Goal: Obtain resource: Download file/media

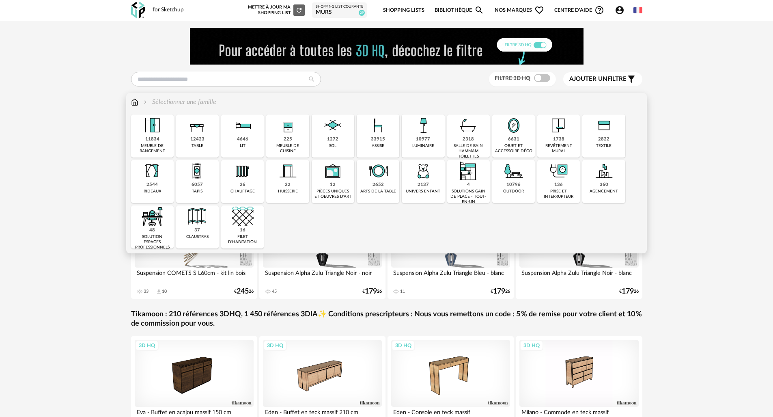
click at [521, 173] on img at bounding box center [514, 171] width 22 height 22
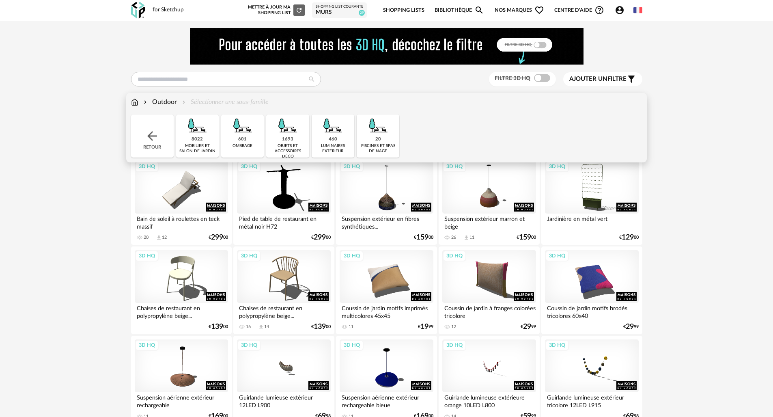
click at [247, 142] on div "601 ombrage" at bounding box center [242, 135] width 43 height 43
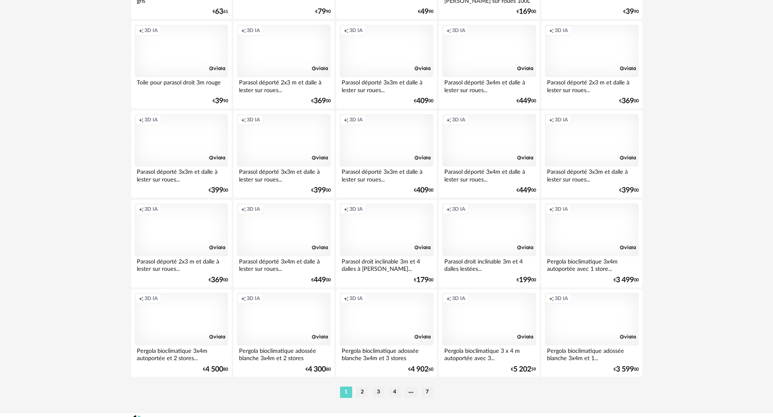
scroll to position [1585, 0]
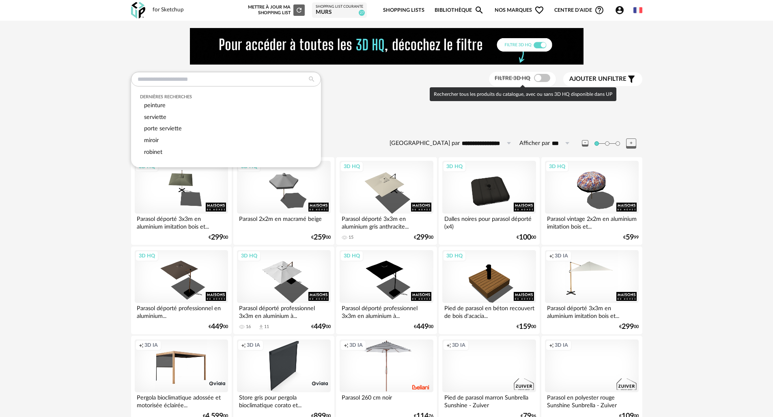
click at [544, 80] on span at bounding box center [542, 78] width 16 height 8
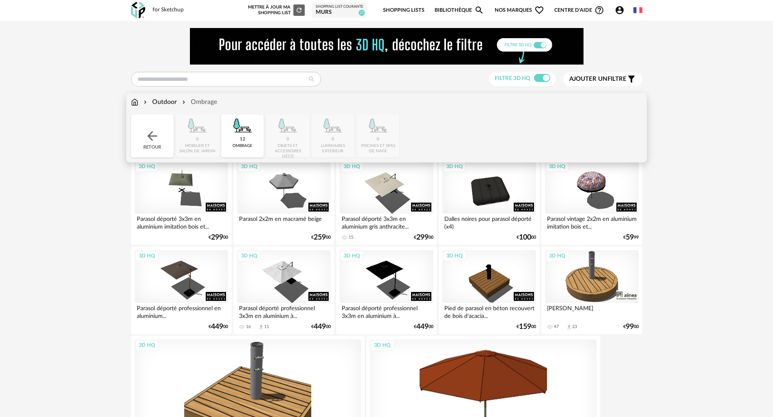
click at [133, 103] on img at bounding box center [134, 101] width 7 height 9
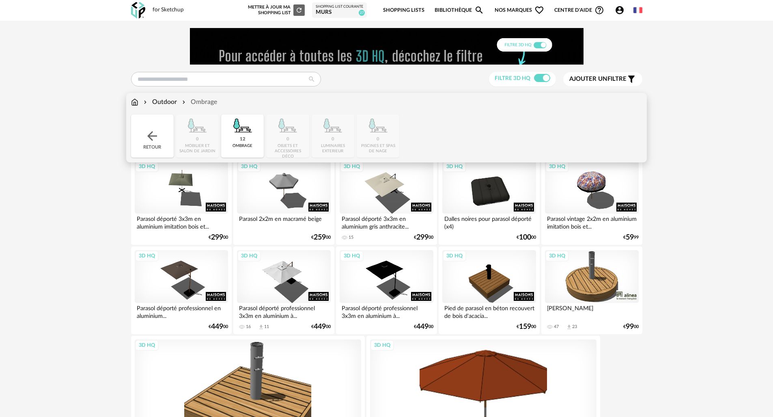
click at [144, 135] on div "Retour" at bounding box center [152, 135] width 43 height 43
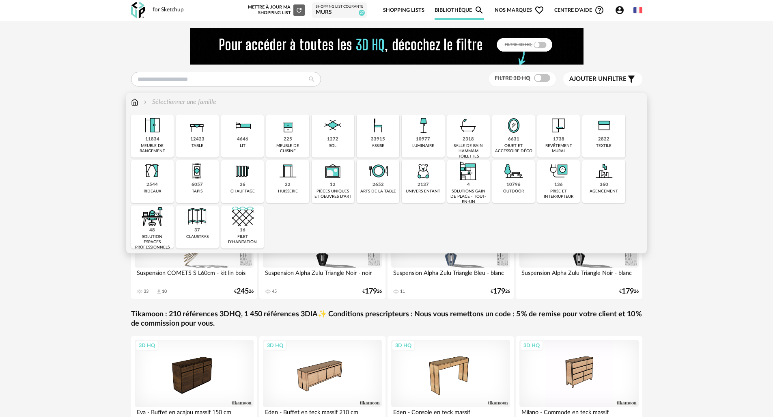
click at [302, 140] on div "225 meuble de cuisine" at bounding box center [287, 135] width 43 height 43
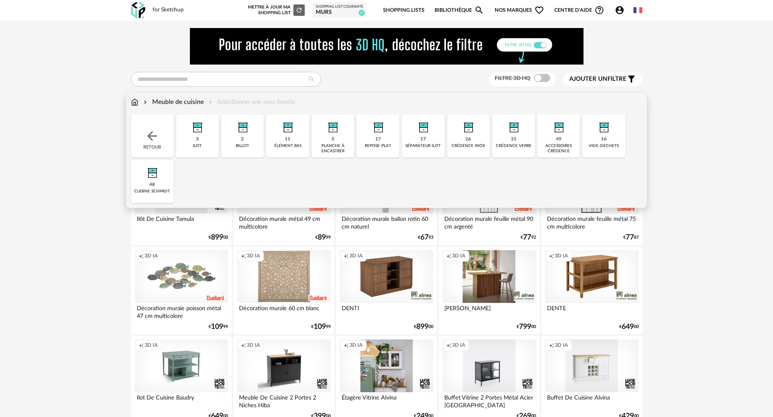
click at [599, 132] on img at bounding box center [604, 125] width 22 height 22
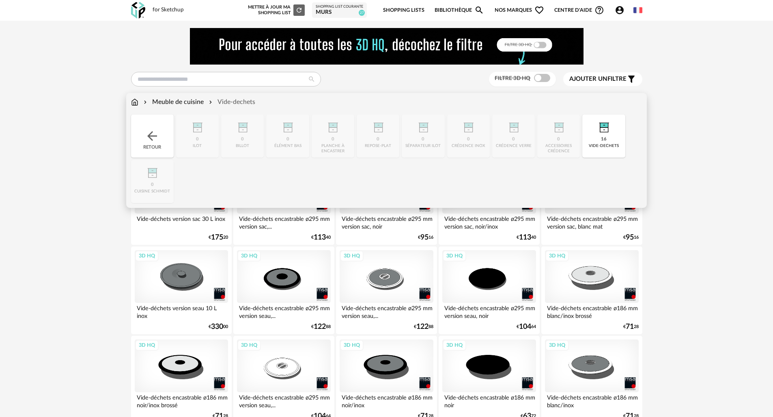
click at [196, 104] on div "Meuble de cuisine" at bounding box center [173, 101] width 62 height 9
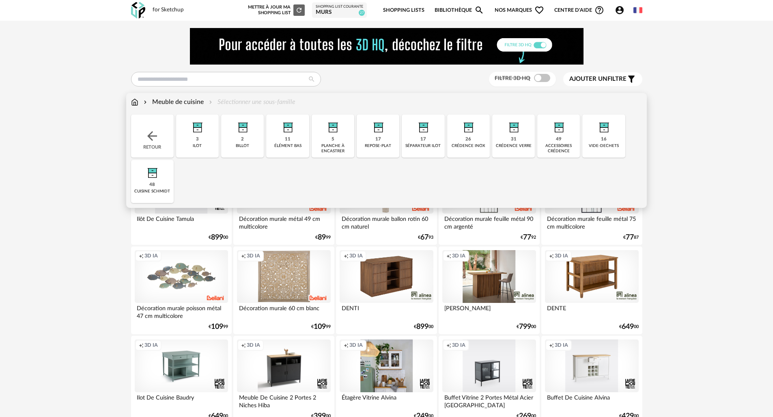
click at [288, 144] on div "élément bas" at bounding box center [287, 145] width 27 height 5
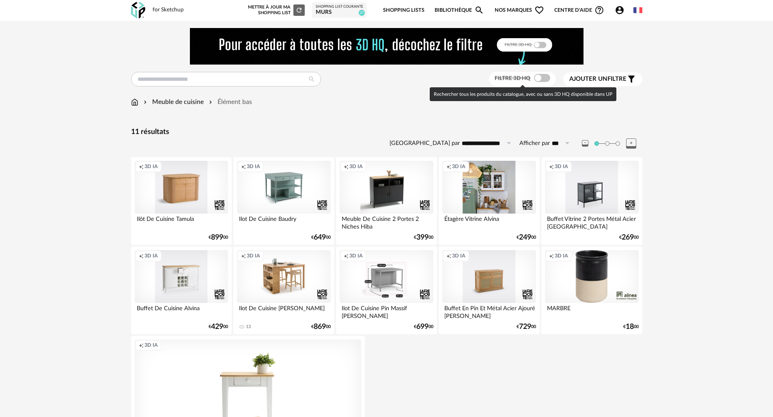
click at [545, 80] on span at bounding box center [542, 78] width 16 height 8
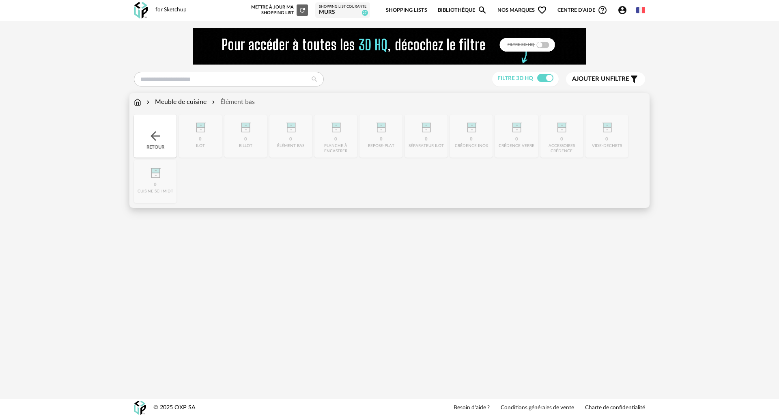
click at [189, 104] on div "Meuble de cuisine" at bounding box center [176, 101] width 62 height 9
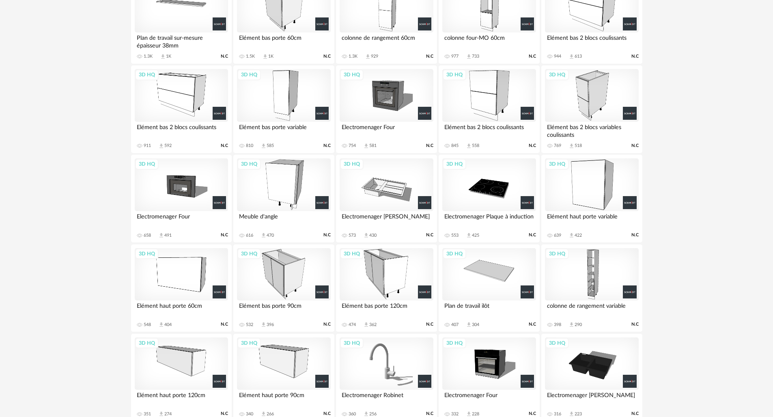
scroll to position [197, 0]
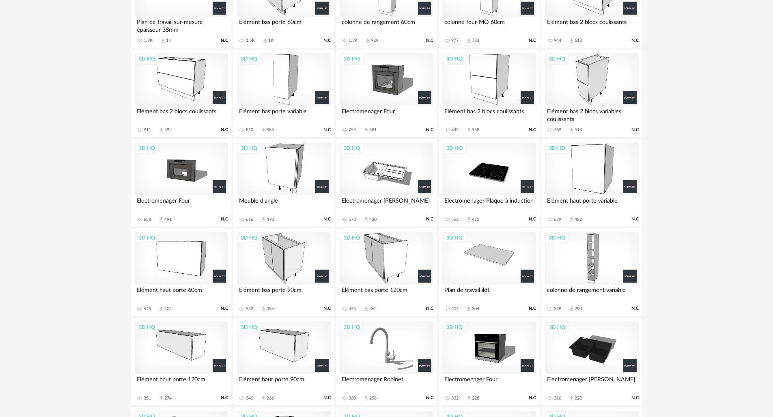
click at [193, 166] on div "3D HQ" at bounding box center [181, 168] width 93 height 53
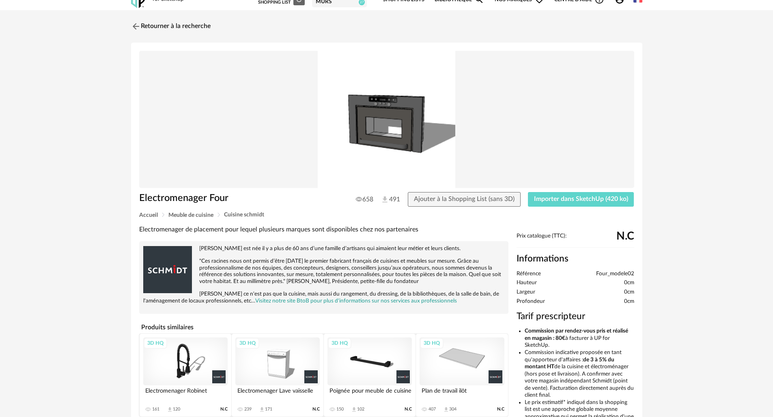
scroll to position [16, 0]
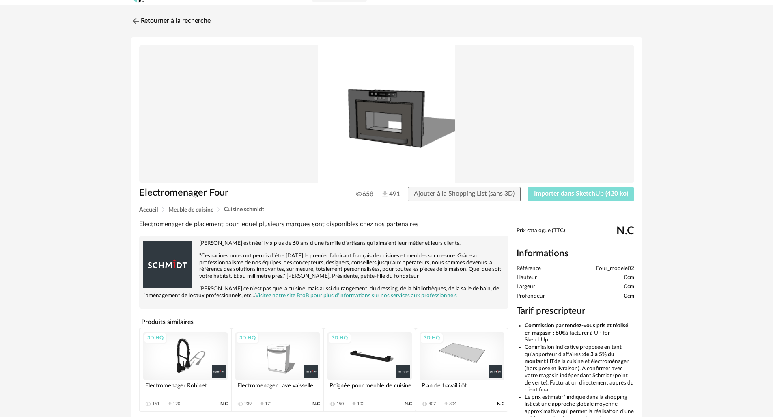
click at [596, 194] on span "Importer dans SketchUp (420 ko)" at bounding box center [581, 193] width 94 height 6
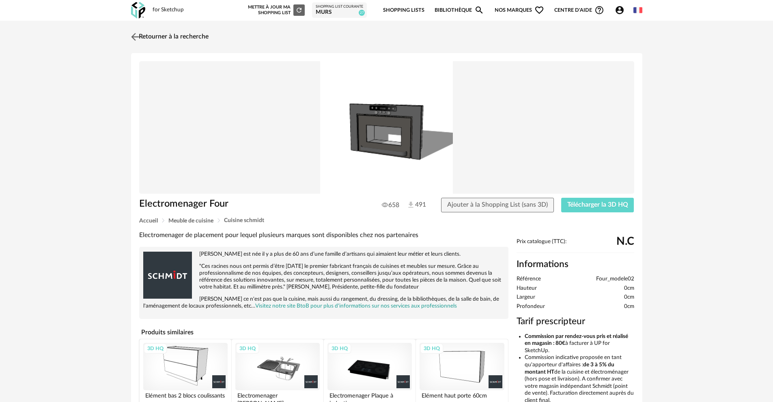
click at [149, 38] on link "Retourner à la recherche" at bounding box center [169, 37] width 80 height 18
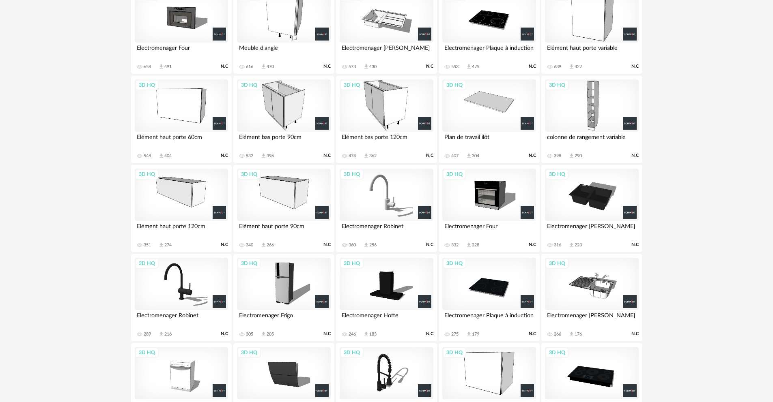
scroll to position [379, 0]
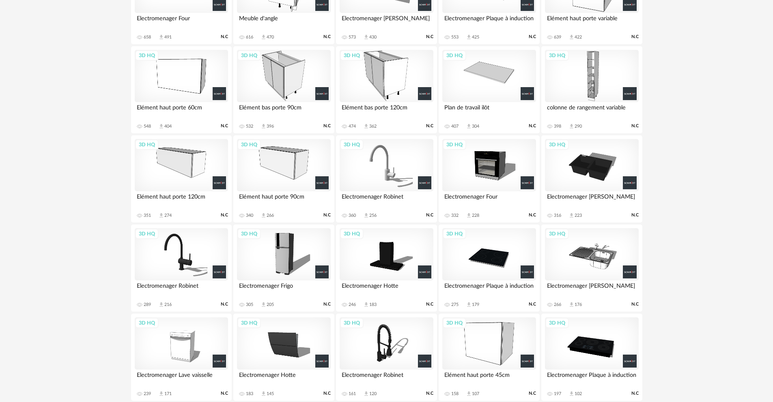
click at [522, 168] on div "3D HQ" at bounding box center [488, 165] width 93 height 53
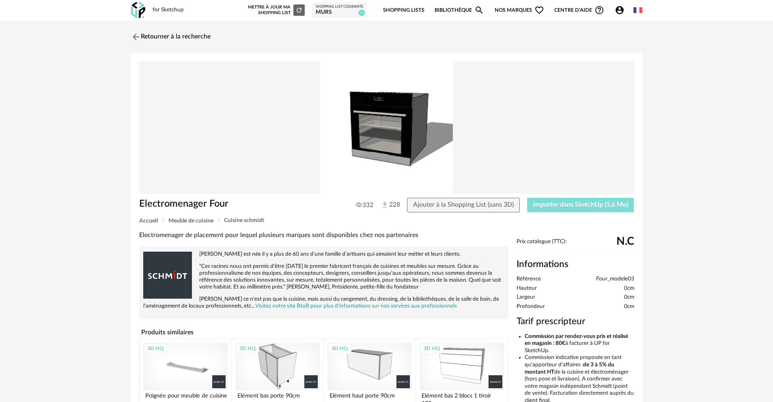
click at [601, 205] on span "Importer dans SketchUp (1,6 Mo)" at bounding box center [580, 205] width 95 height 6
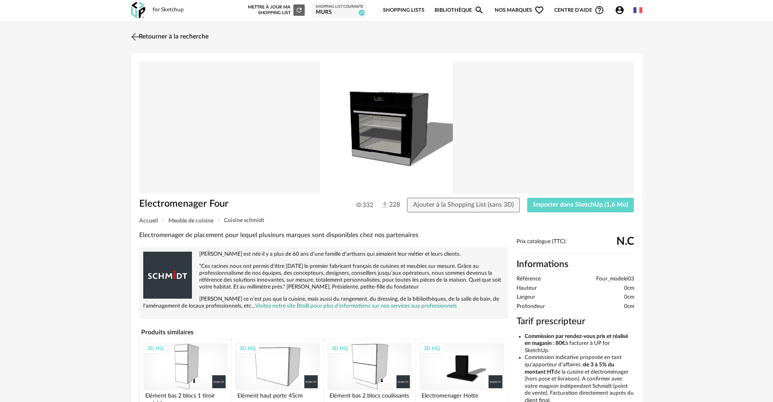
click at [140, 37] on img at bounding box center [135, 37] width 12 height 12
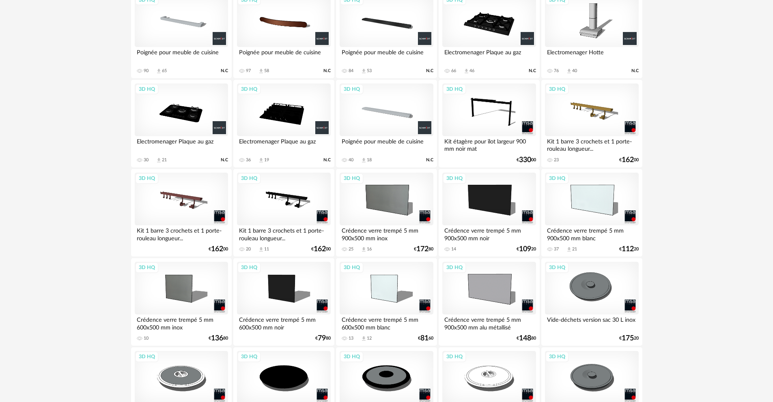
scroll to position [886, 0]
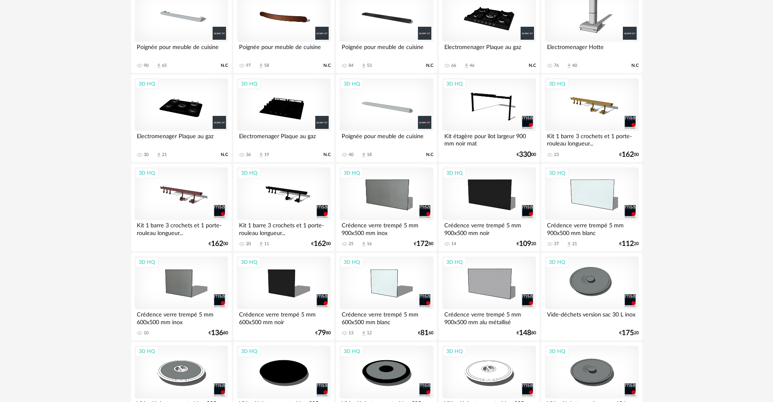
click at [313, 190] on div "3D HQ" at bounding box center [283, 194] width 93 height 53
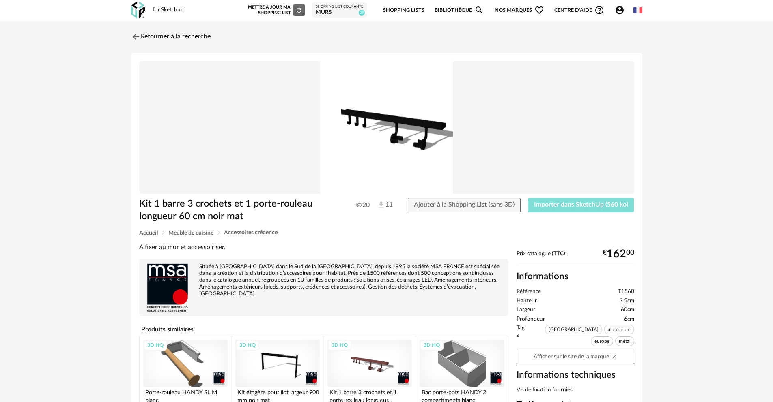
click at [579, 204] on span "Importer dans SketchUp (560 ko)" at bounding box center [581, 205] width 94 height 6
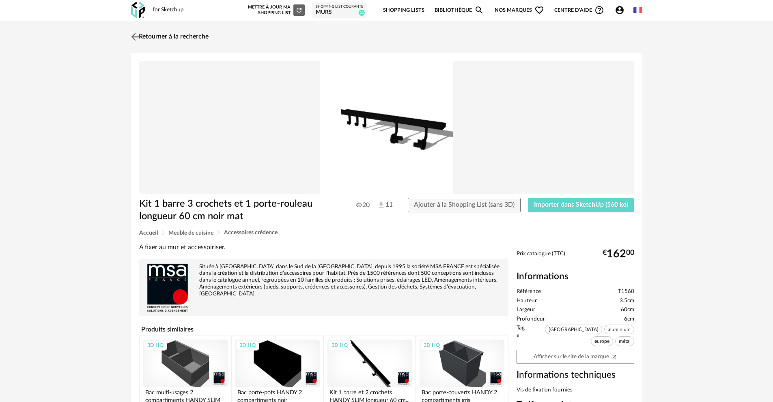
click at [135, 37] on img at bounding box center [135, 37] width 12 height 12
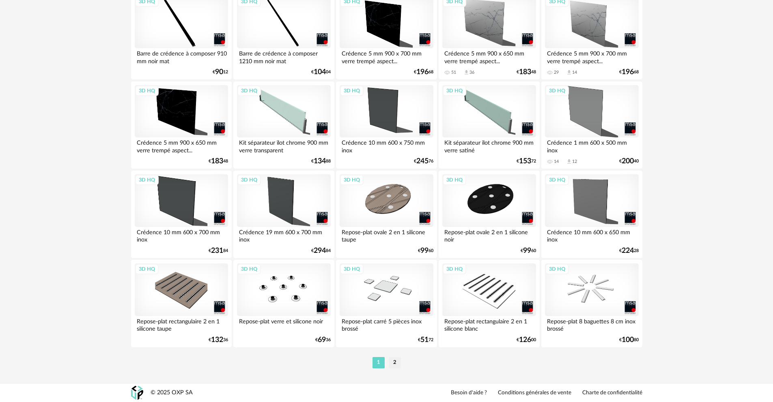
scroll to position [1600, 0]
click at [395, 364] on li "2" at bounding box center [395, 362] width 12 height 11
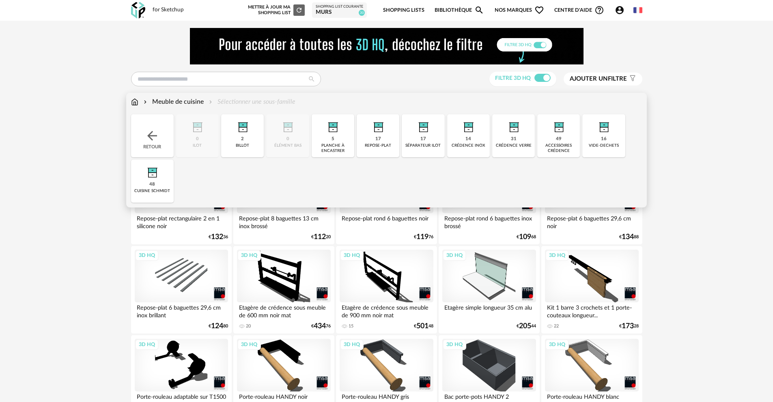
click at [192, 103] on div "Meuble de cuisine" at bounding box center [173, 101] width 62 height 9
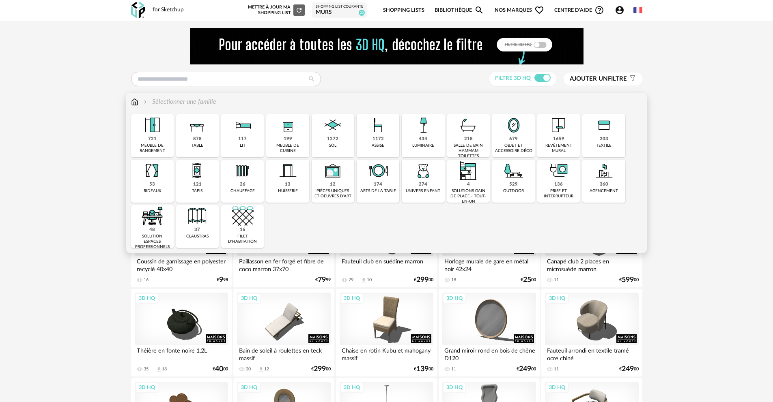
click at [295, 141] on div "199 meuble de cuisine" at bounding box center [287, 135] width 43 height 43
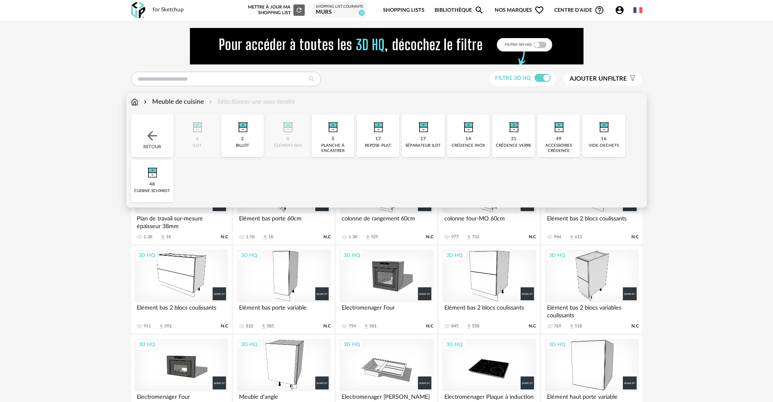
click at [560, 132] on img at bounding box center [559, 125] width 22 height 22
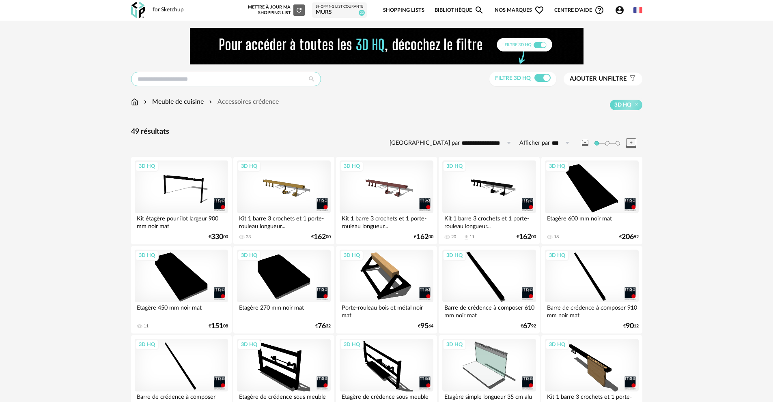
click at [214, 81] on input "text" at bounding box center [226, 79] width 190 height 15
type input "********"
type input "**********"
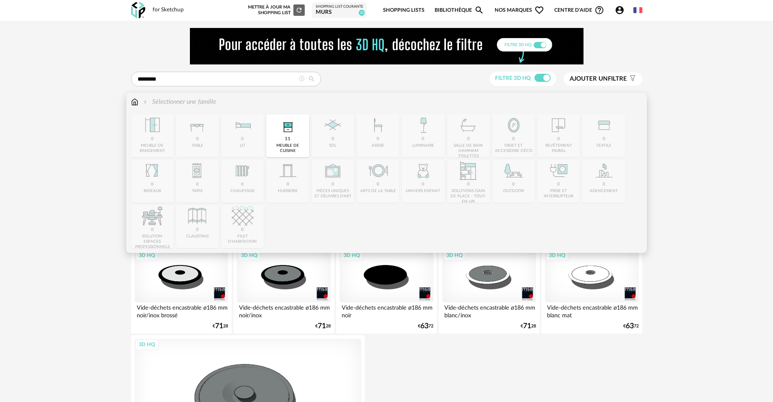
click at [134, 104] on img at bounding box center [134, 101] width 7 height 9
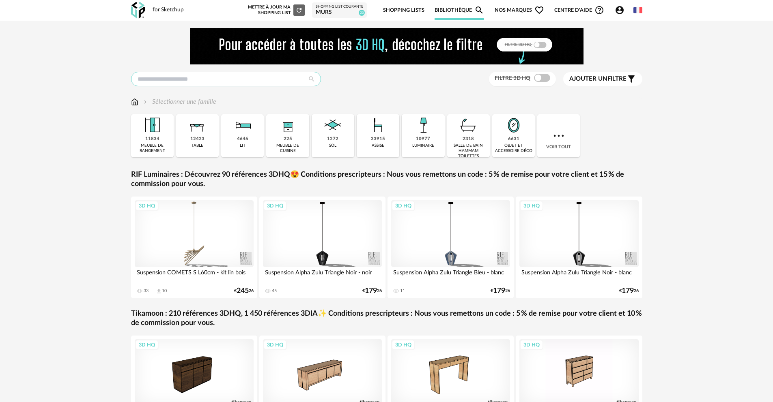
click at [222, 81] on input "text" at bounding box center [226, 79] width 190 height 15
type input "*********"
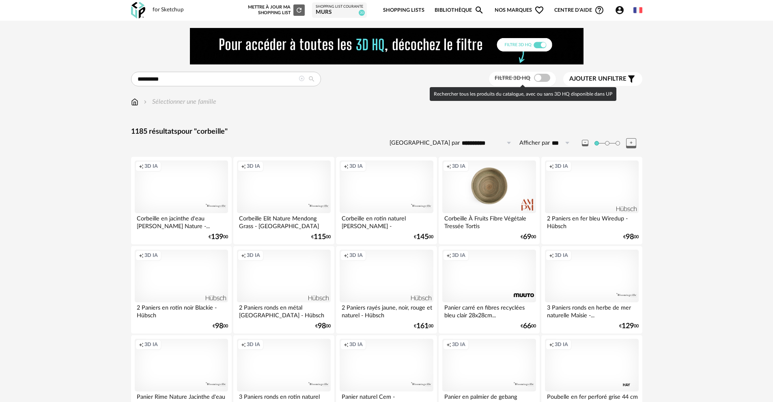
click at [544, 80] on span at bounding box center [542, 78] width 16 height 8
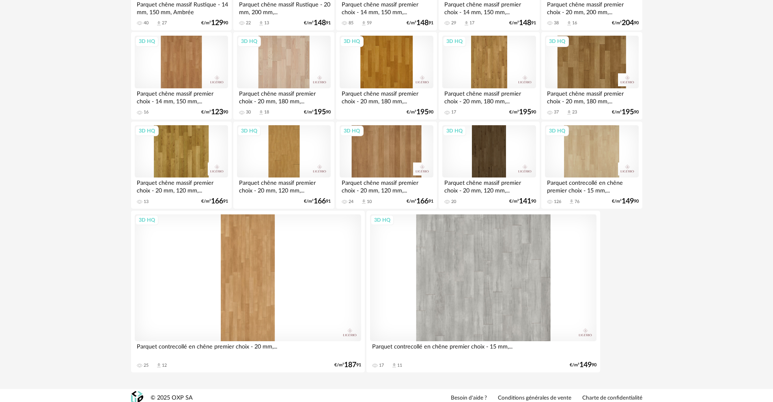
scroll to position [1206, 0]
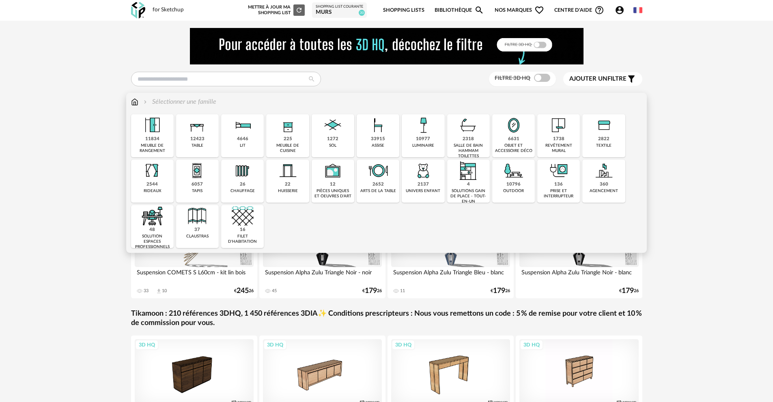
click at [380, 140] on div "33915" at bounding box center [378, 139] width 14 height 6
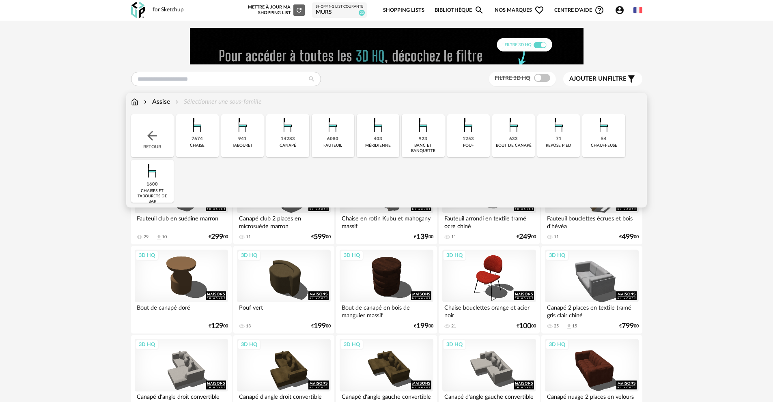
click at [239, 142] on div "941" at bounding box center [242, 139] width 9 height 6
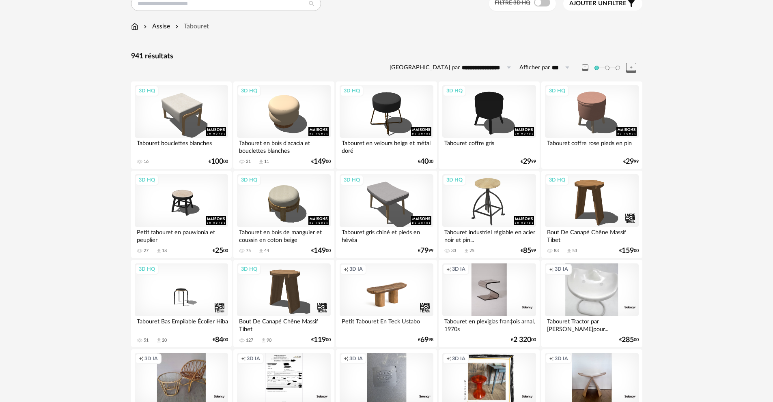
scroll to position [36, 0]
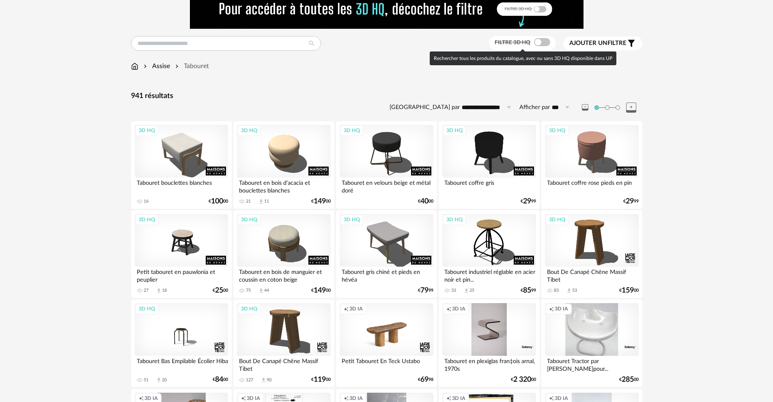
click at [545, 43] on span at bounding box center [542, 42] width 16 height 8
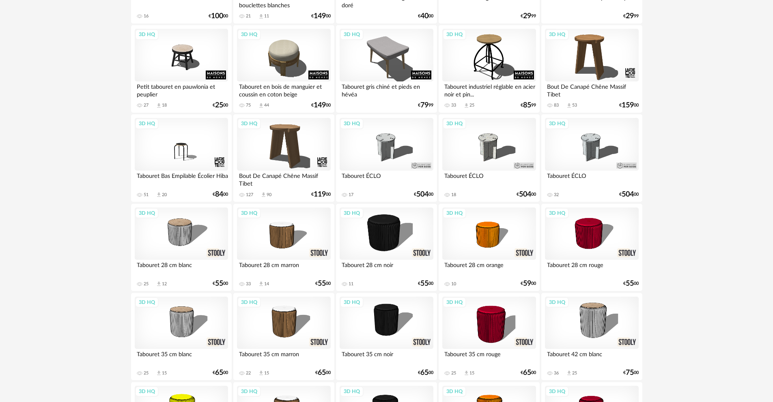
scroll to position [226, 0]
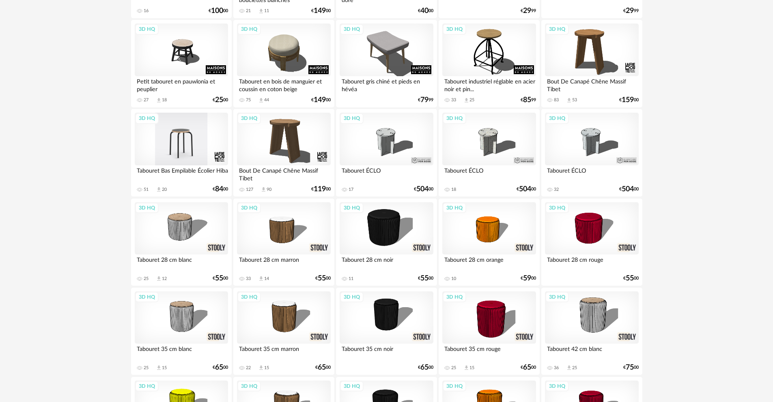
click at [212, 144] on div "3D HQ" at bounding box center [181, 139] width 93 height 53
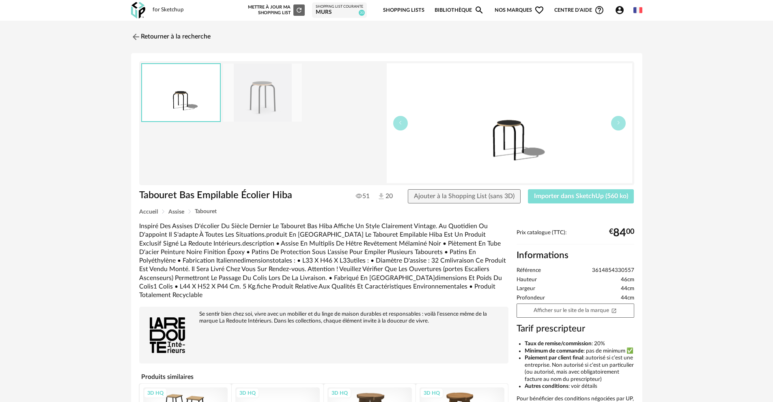
click at [561, 197] on span "Importer dans SketchUp (560 ko)" at bounding box center [581, 196] width 94 height 6
click at [135, 37] on img at bounding box center [135, 37] width 12 height 12
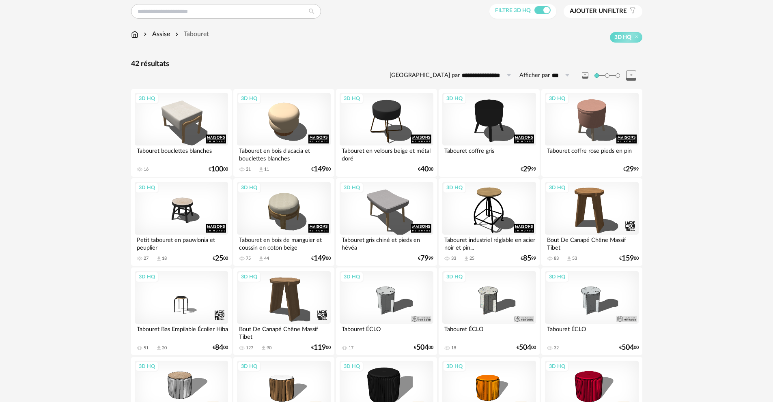
scroll to position [43, 0]
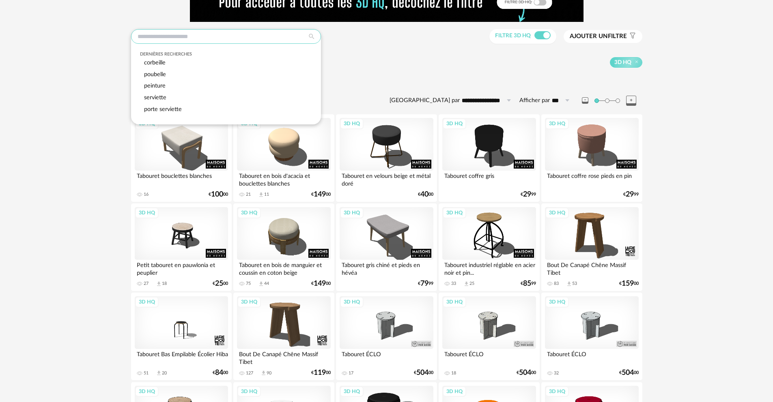
click at [147, 35] on input "text" at bounding box center [226, 36] width 190 height 15
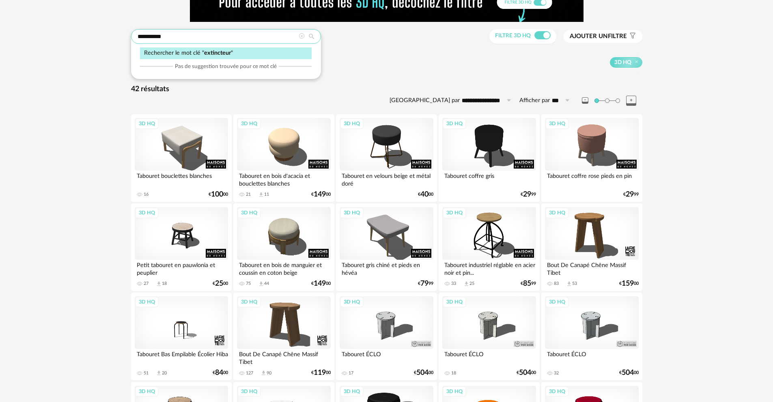
type input "**********"
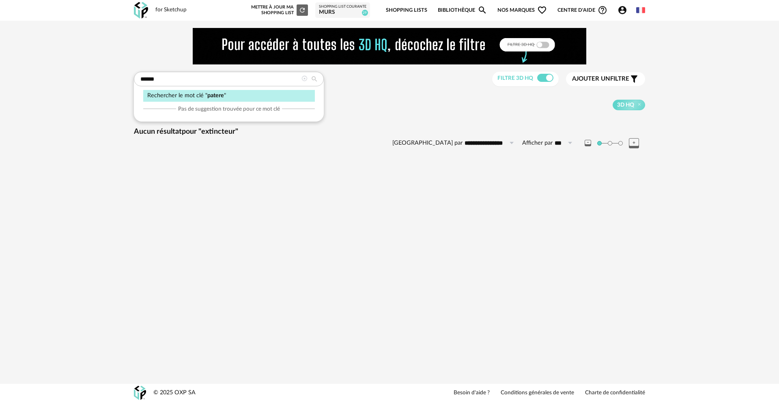
type input "******"
